Goal: Task Accomplishment & Management: Use online tool/utility

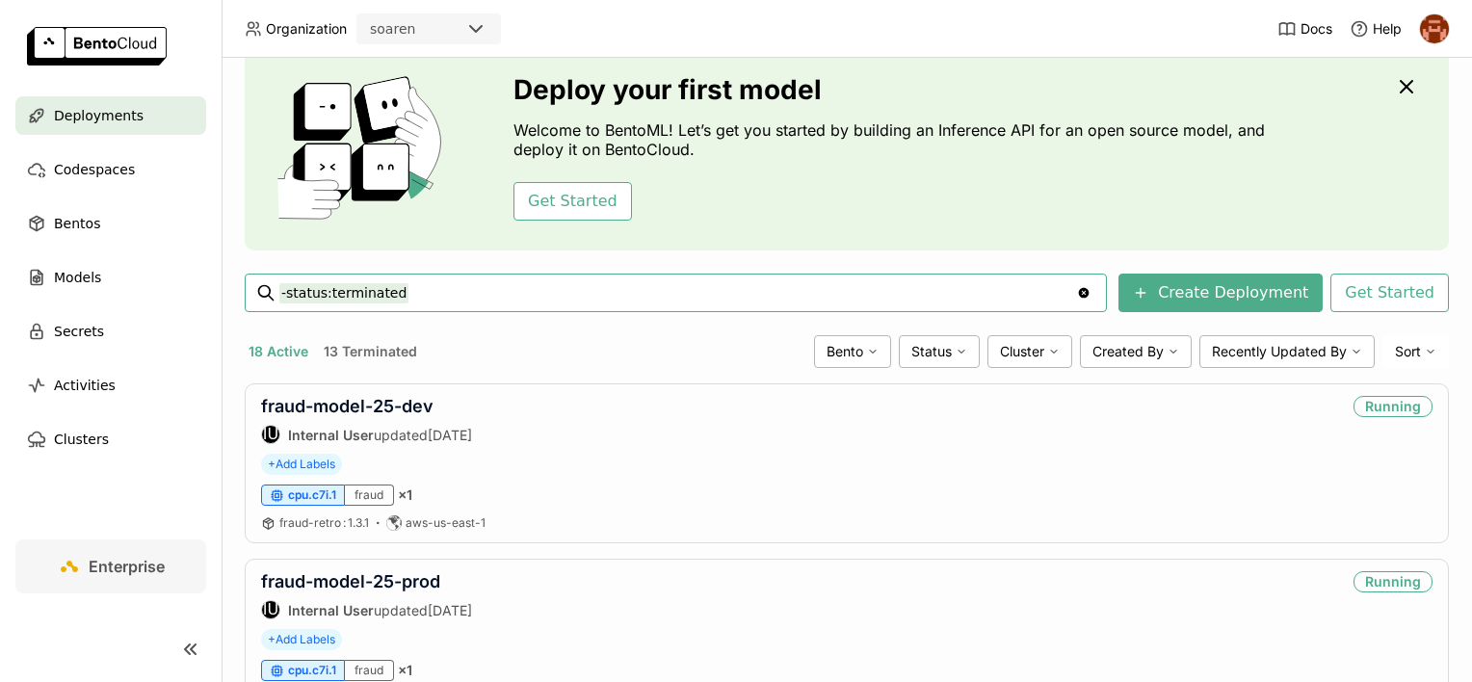
scroll to position [72, 0]
type input "-status:terminated prefilter"
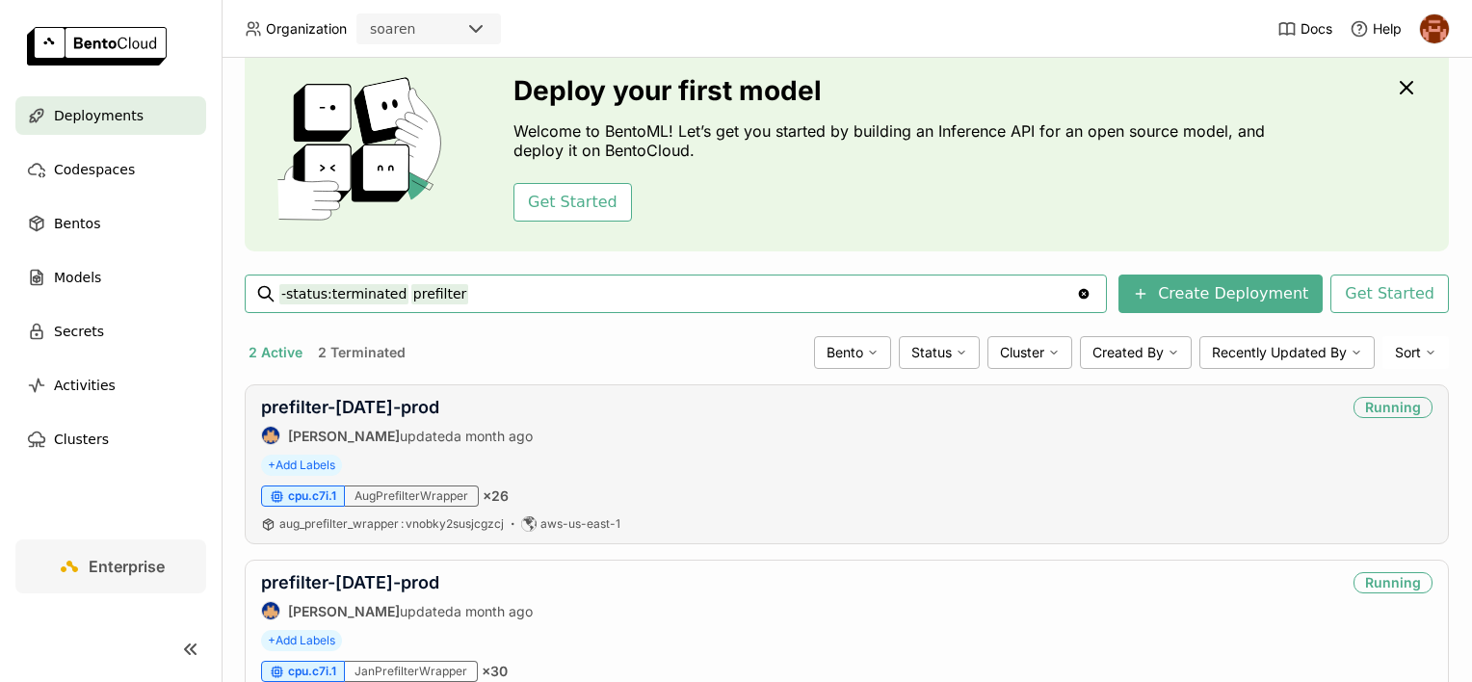
scroll to position [159, 0]
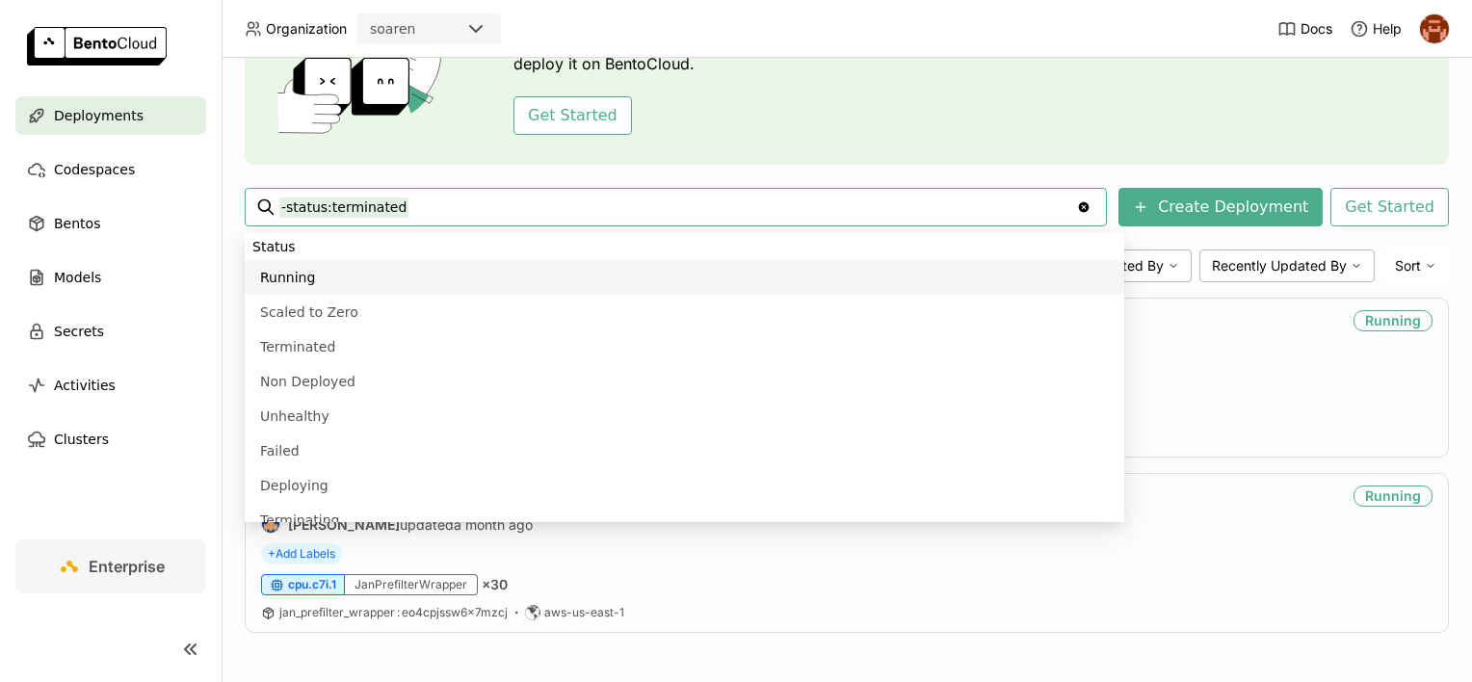
type input "-status:terminated"
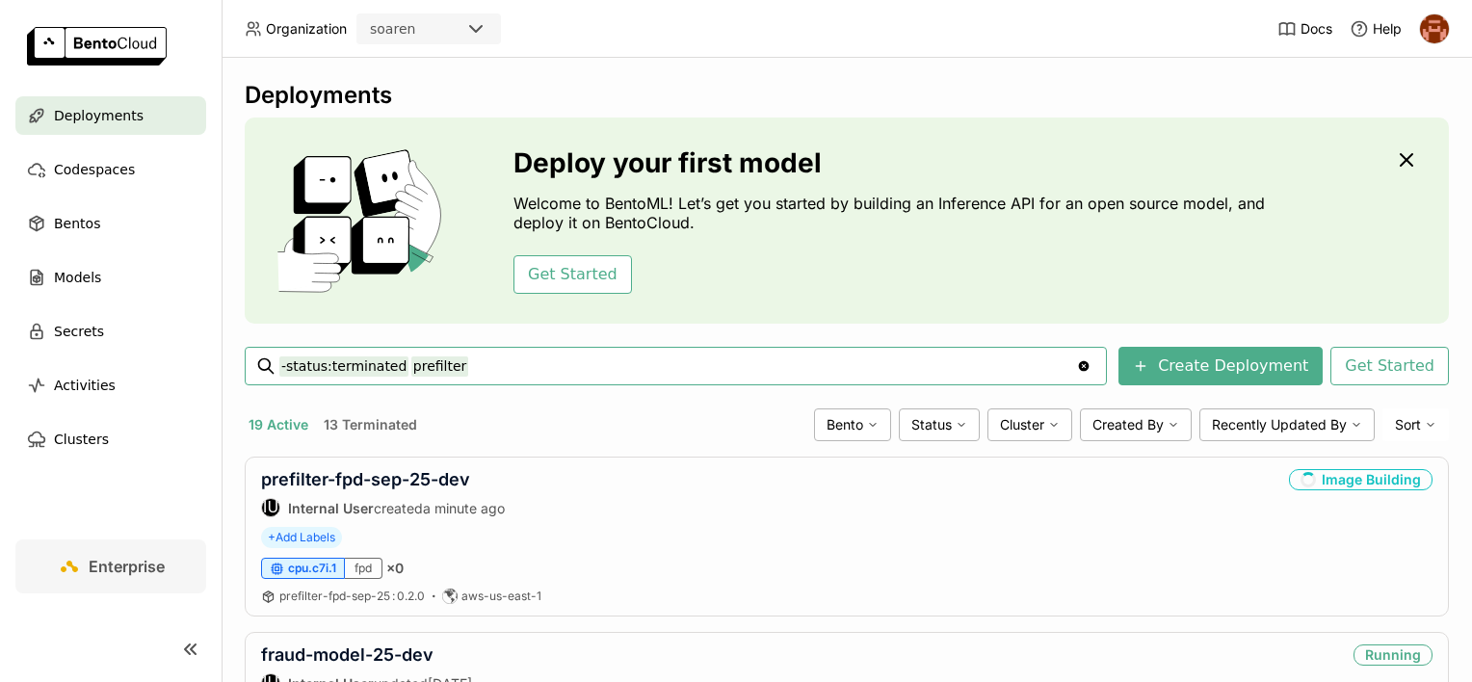
type input "-status:terminated prefilter"
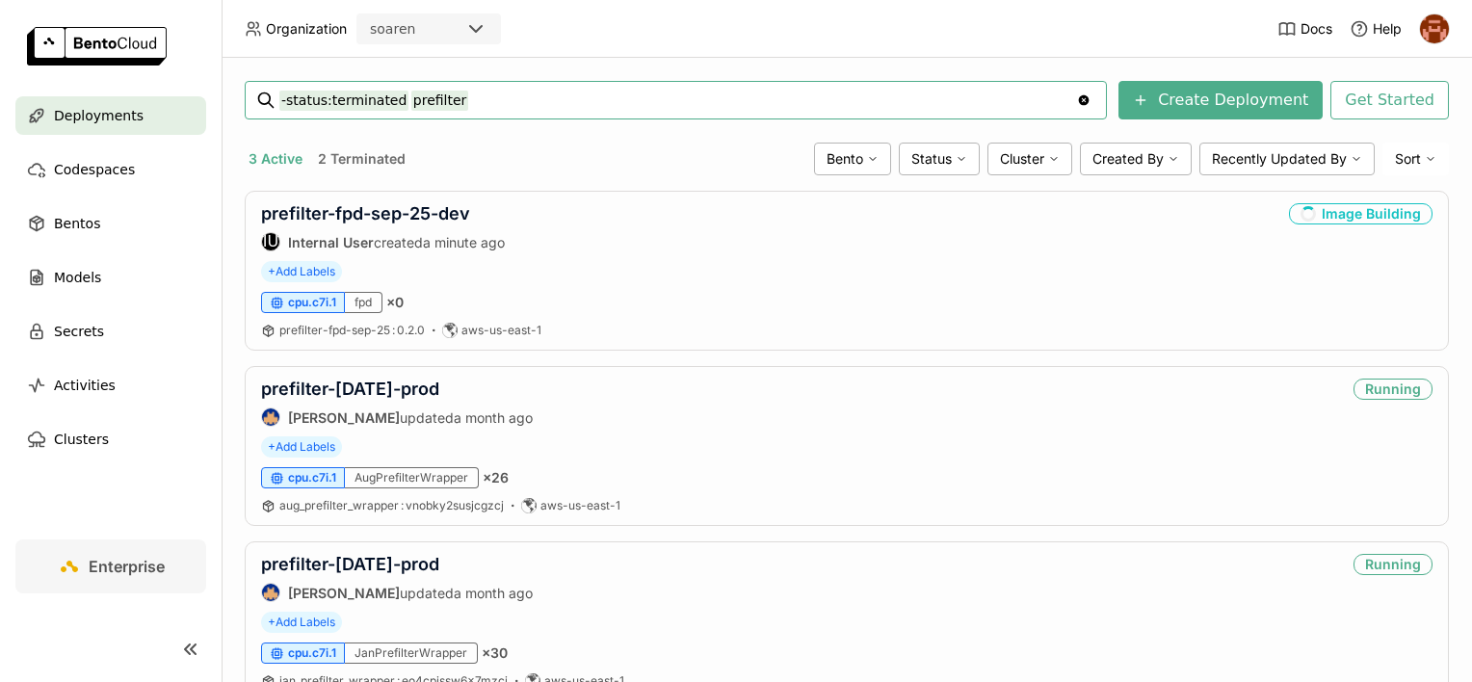
scroll to position [266, 0]
click at [404, 216] on link "prefilter-fpd-sep-25-dev" at bounding box center [365, 213] width 209 height 20
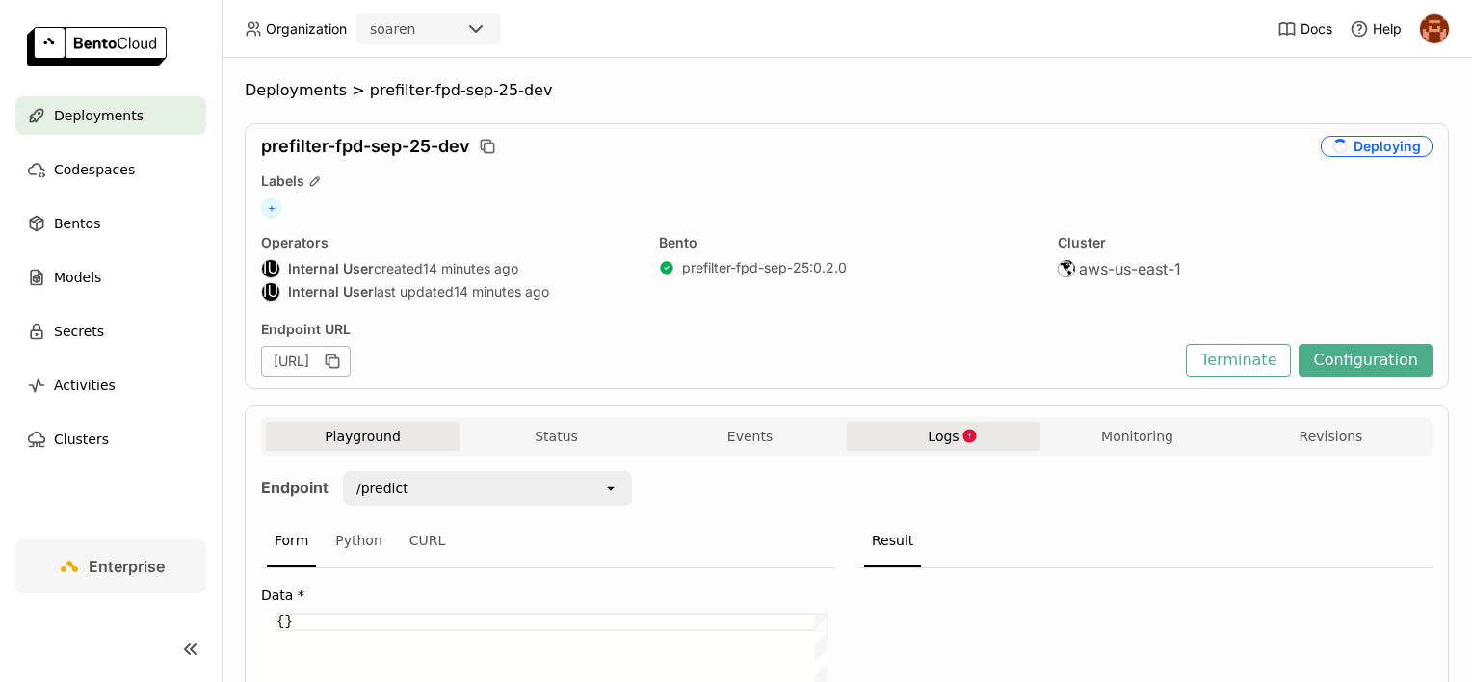
click at [914, 422] on button "Logs" at bounding box center [944, 436] width 194 height 29
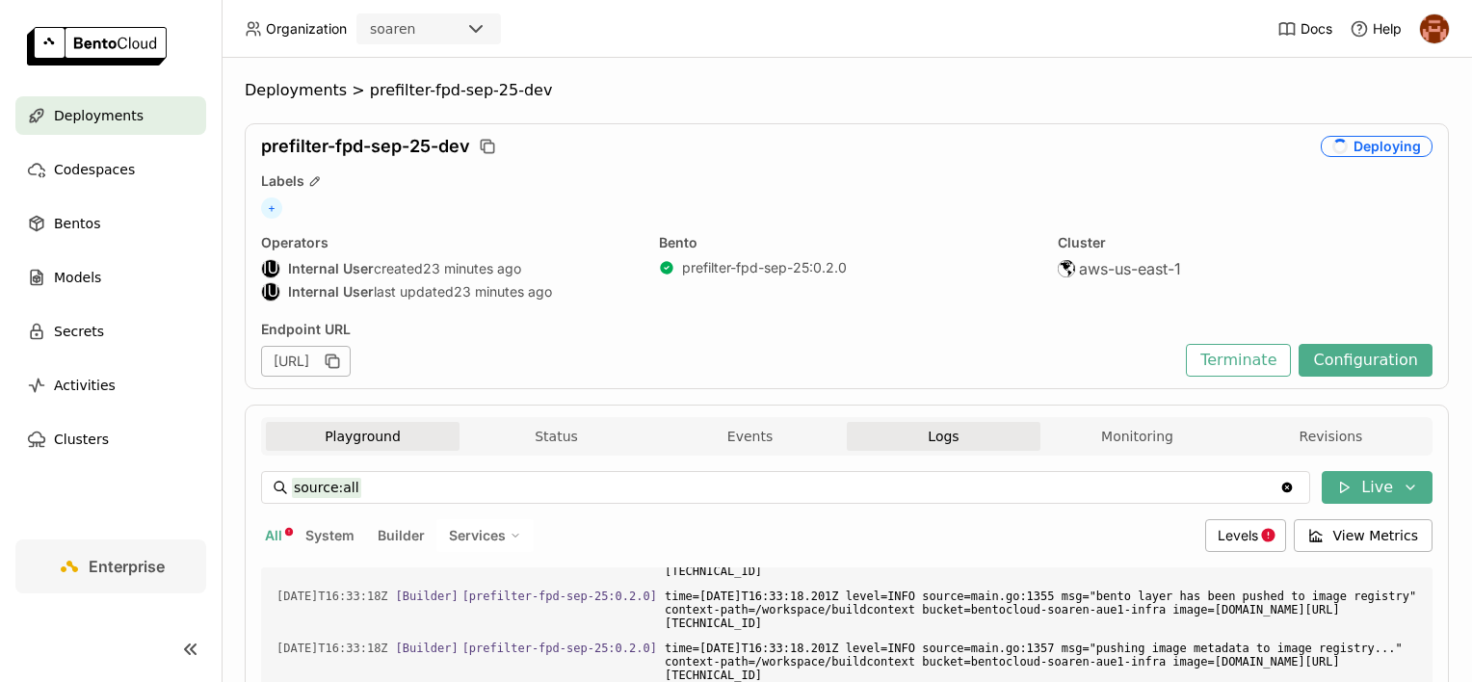
click at [367, 438] on button "Playground" at bounding box center [363, 436] width 194 height 29
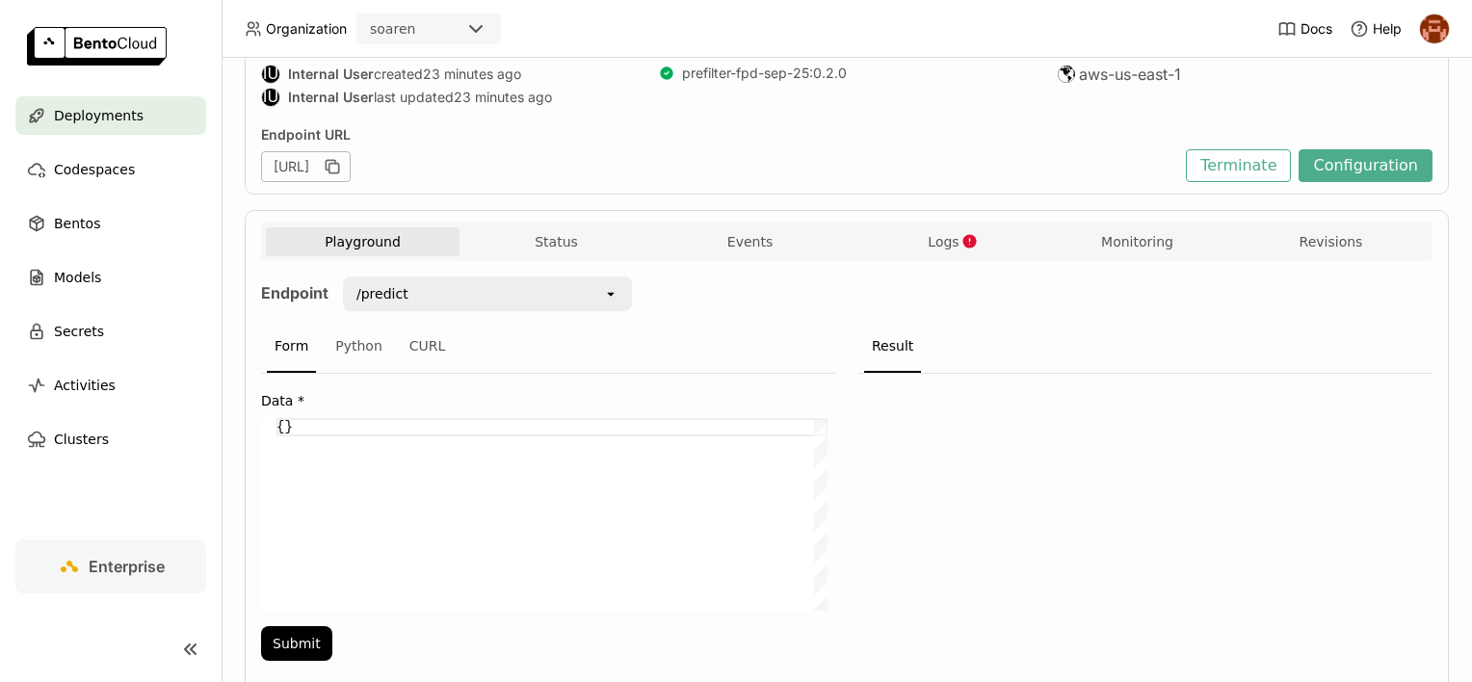
scroll to position [198, 0]
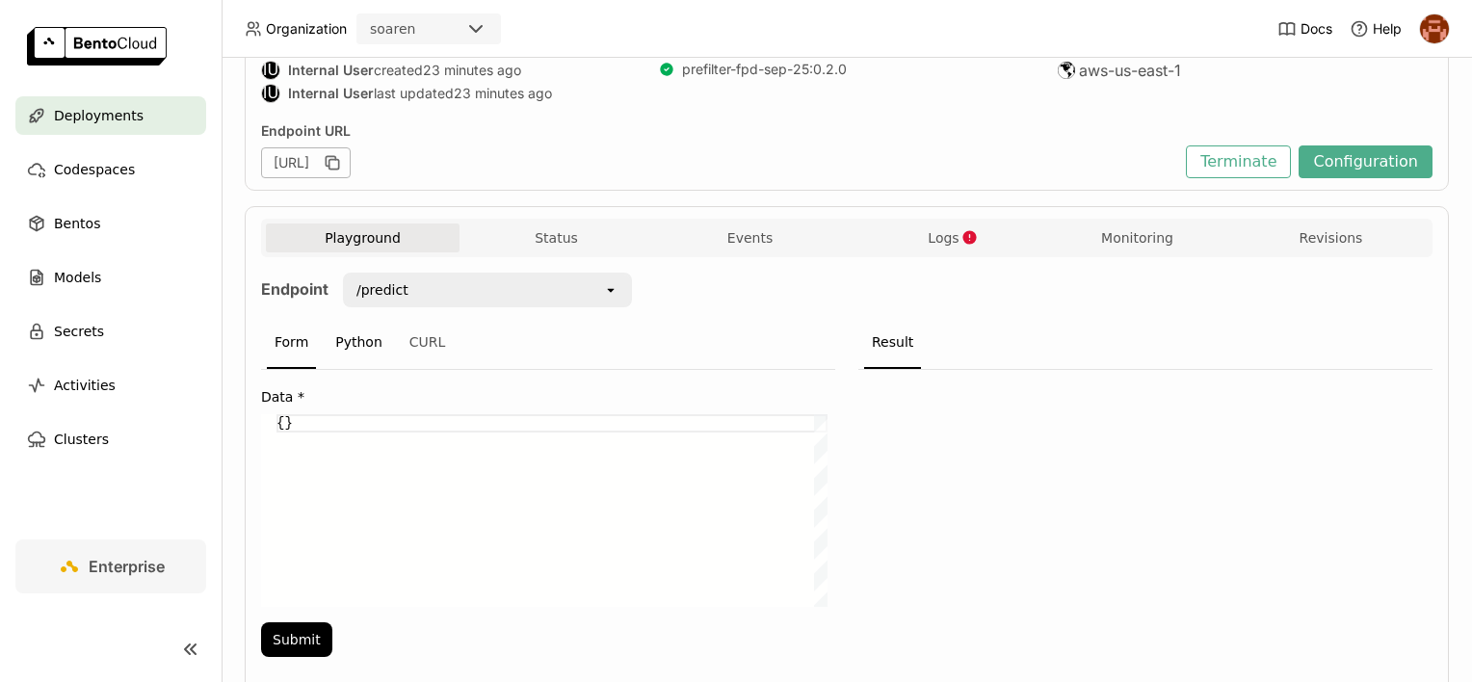
click at [347, 349] on div "Python" at bounding box center [359, 343] width 63 height 52
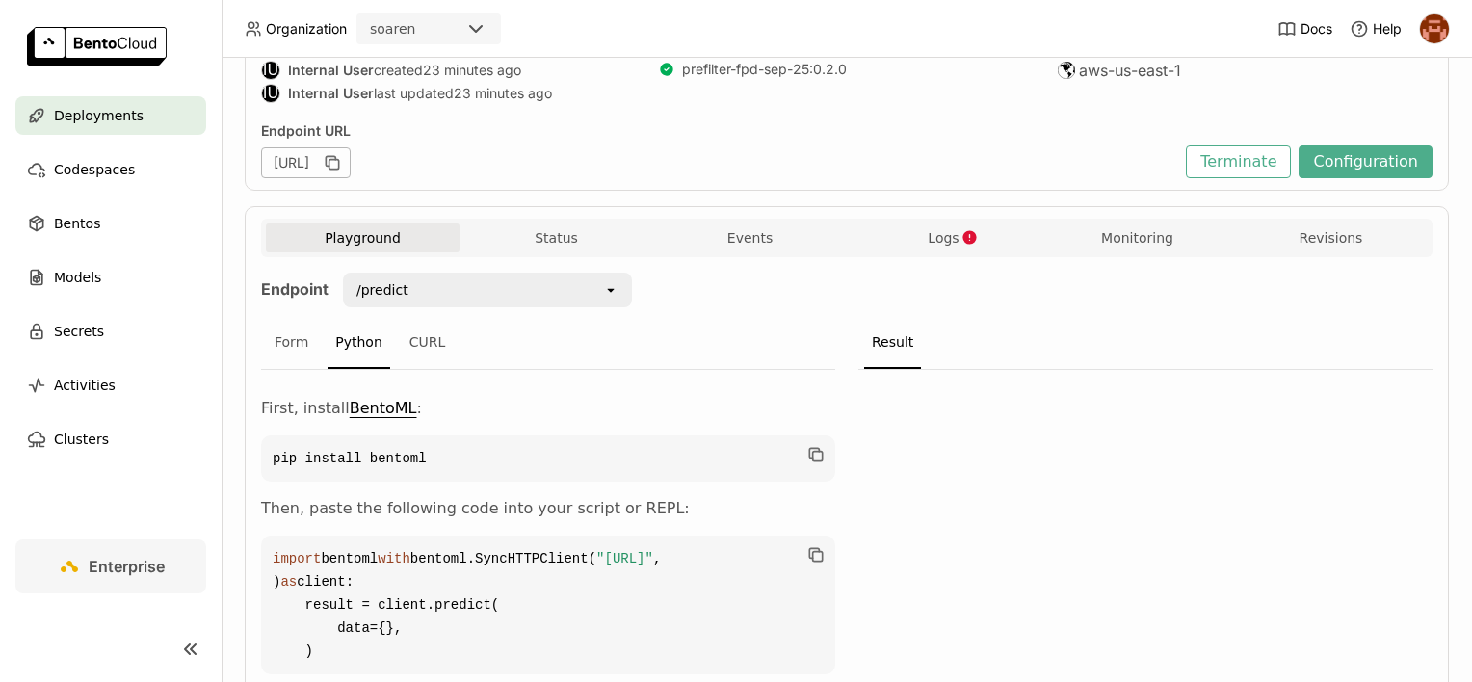
scroll to position [349, 0]
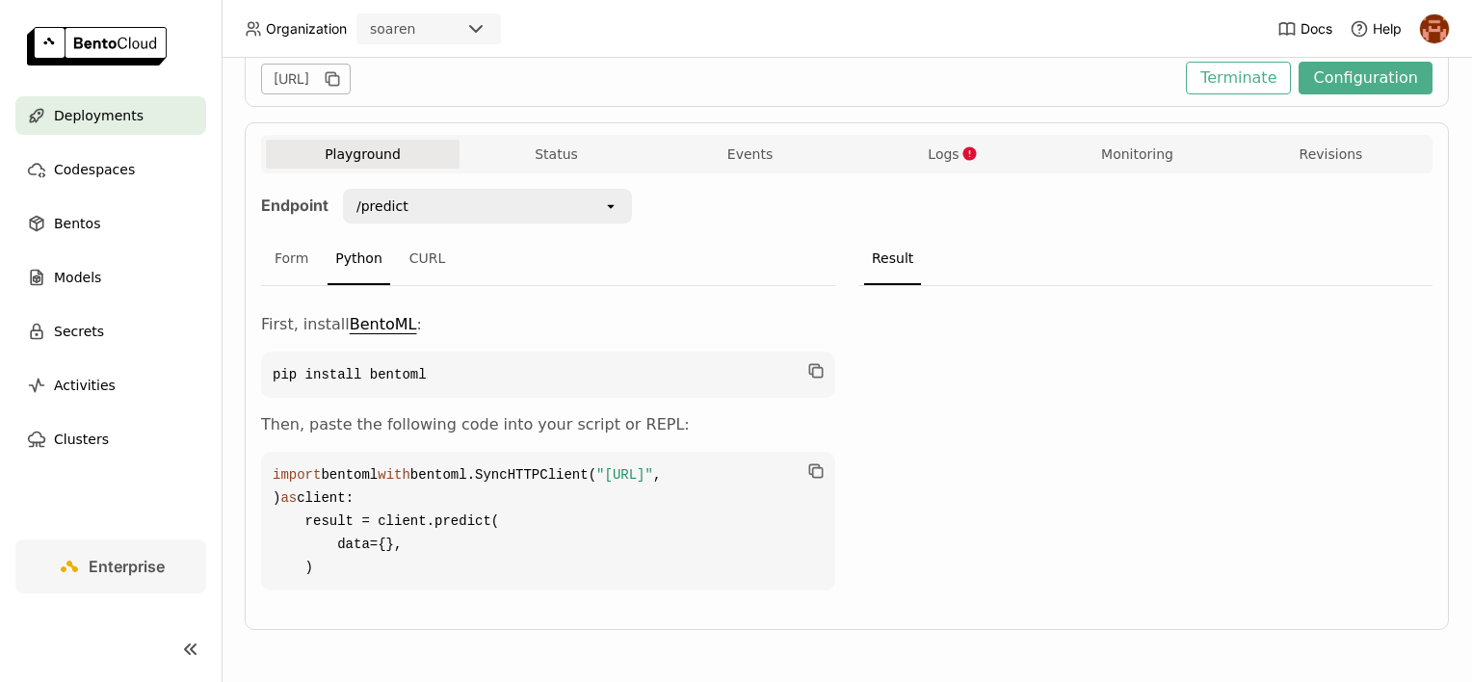
drag, startPoint x: 356, startPoint y: 569, endPoint x: 267, endPoint y: 403, distance: 189.2
click at [267, 452] on code "import bentoml with bentoml.SyncHTTPClient( "[URL]" , ) as client: result = cli…" at bounding box center [548, 521] width 574 height 139
copy code "import bentoml with bentoml.SyncHTTPClient( "[URL]" , ) as client: result = cli…"
